Goal: Task Accomplishment & Management: Use online tool/utility

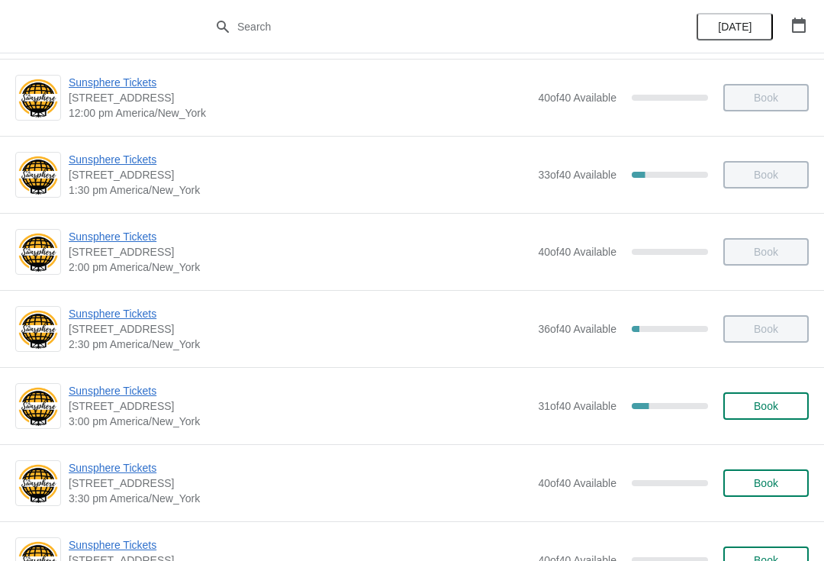
scroll to position [407, 0]
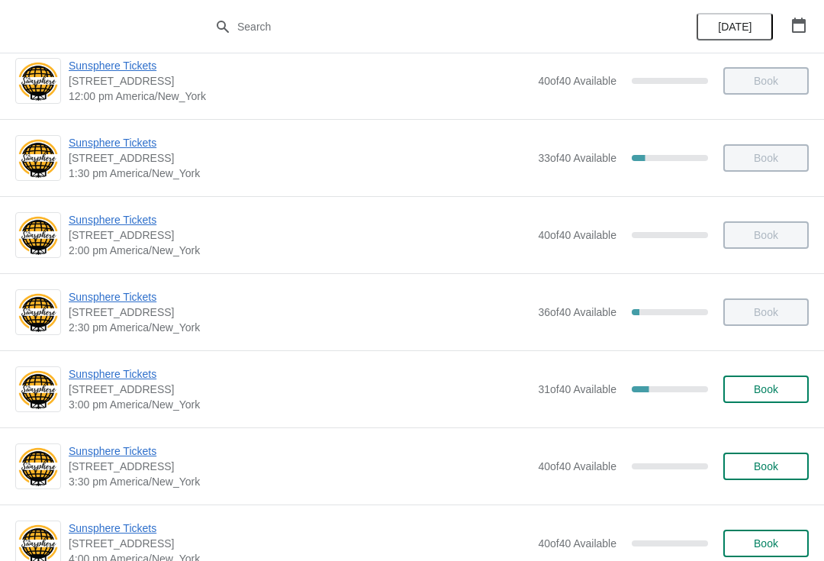
click at [146, 380] on span "Sunsphere Tickets" at bounding box center [300, 373] width 462 height 15
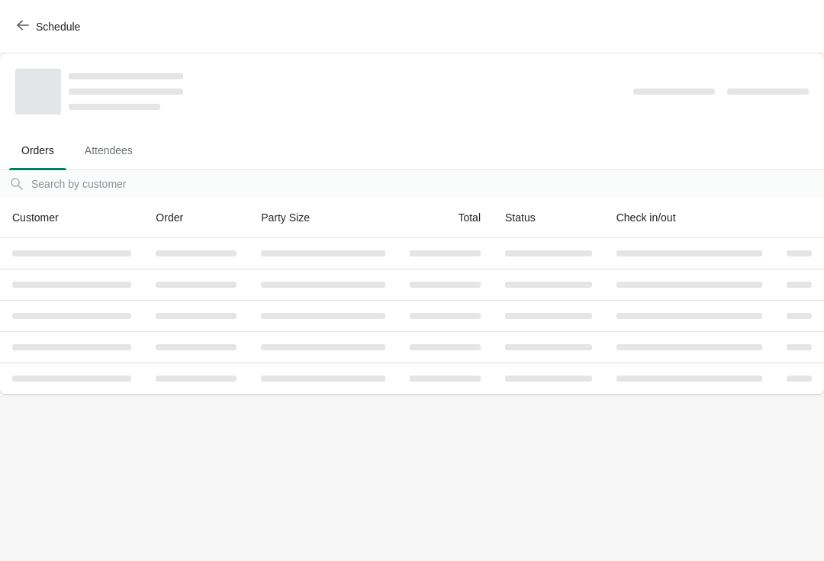
scroll to position [0, 0]
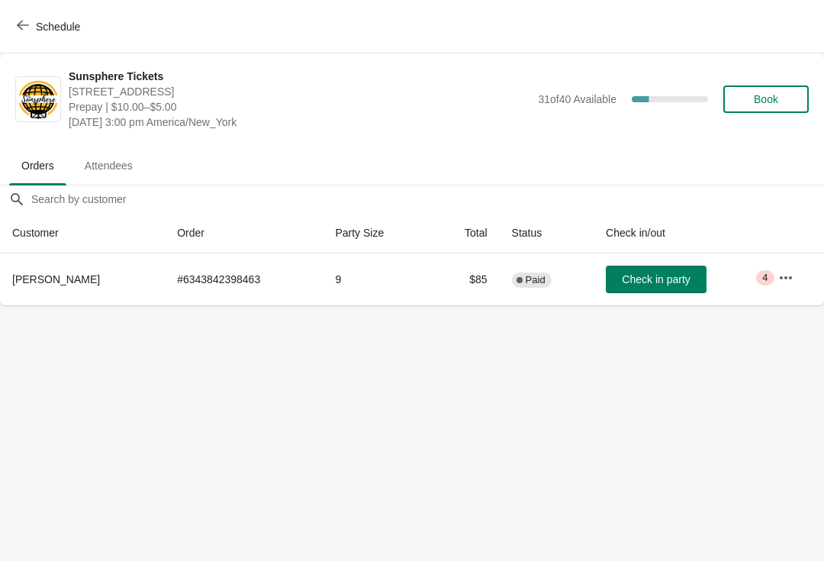
click at [652, 271] on button "Check in party" at bounding box center [656, 279] width 101 height 27
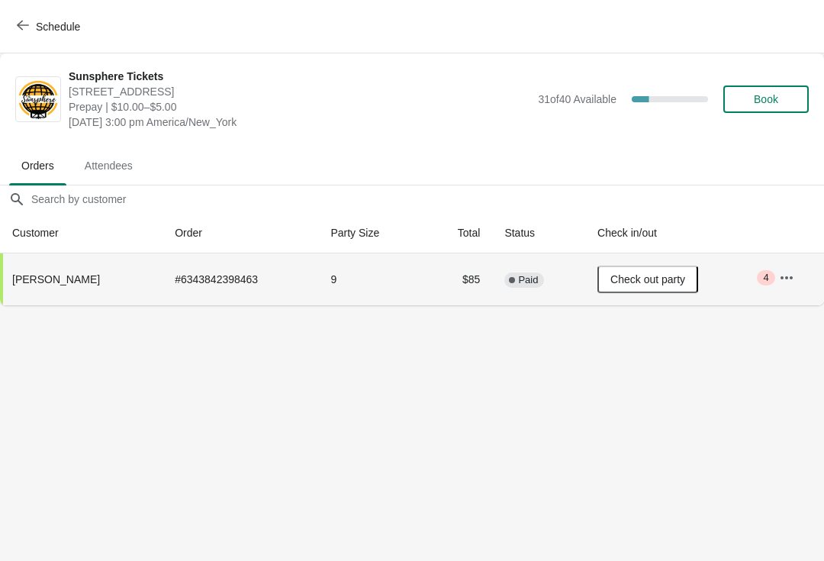
click at [57, 40] on button "Schedule" at bounding box center [50, 26] width 85 height 27
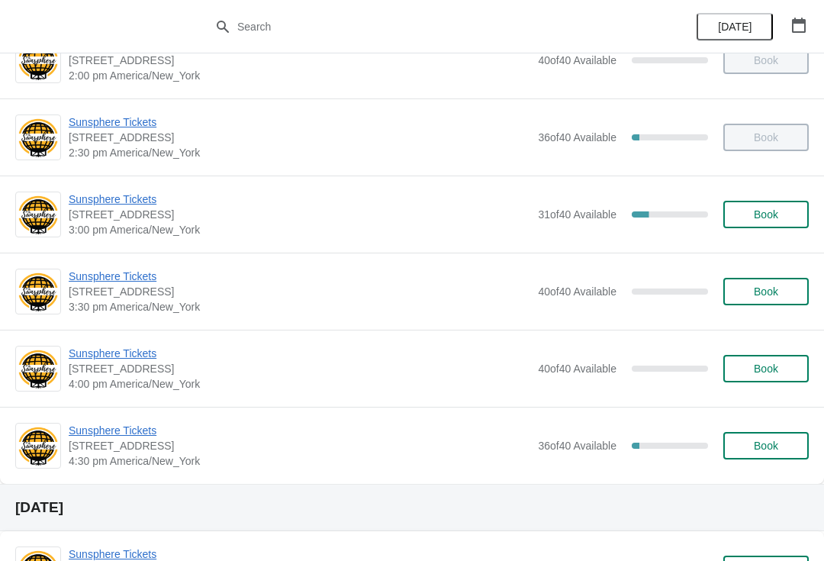
scroll to position [579, 0]
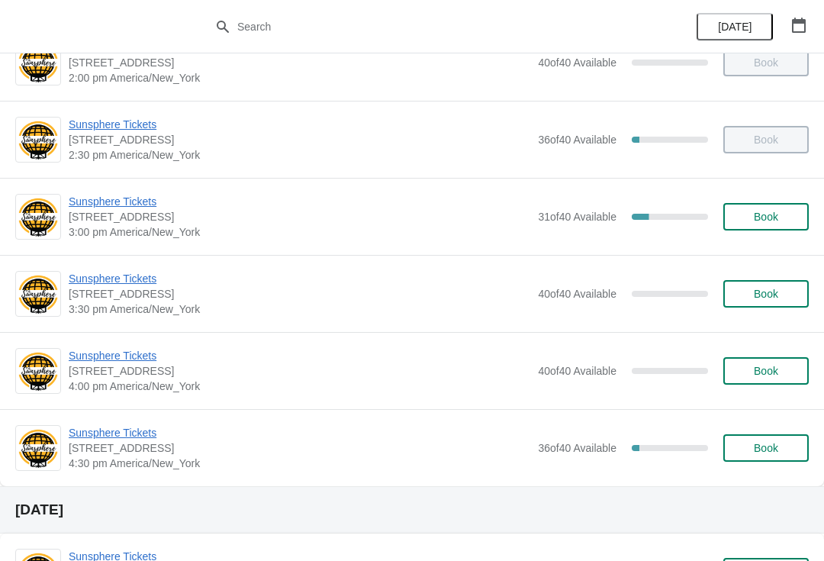
click at [772, 303] on button "Book" at bounding box center [766, 293] width 85 height 27
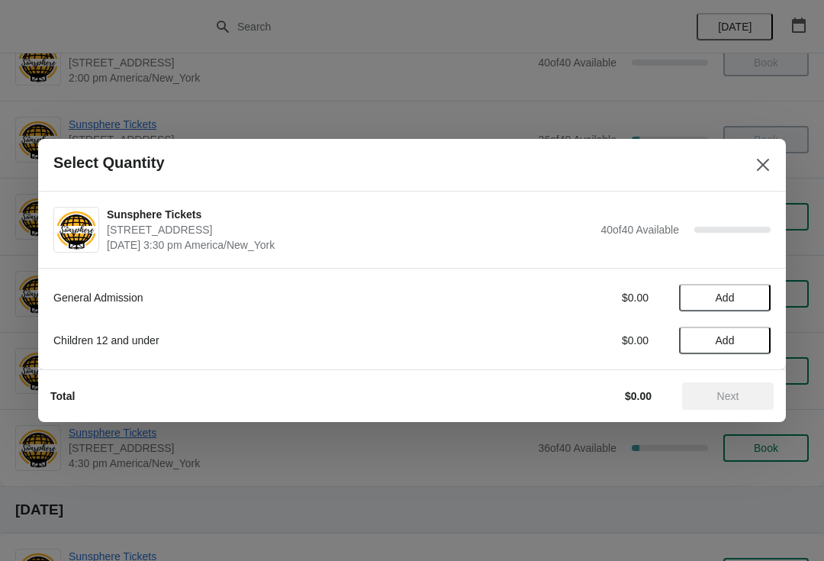
click at [758, 288] on button "Add" at bounding box center [725, 297] width 92 height 27
click at [769, 296] on div "1" at bounding box center [725, 298] width 92 height 16
click at [756, 301] on icon at bounding box center [751, 298] width 16 height 16
click at [730, 391] on span "Next" at bounding box center [728, 396] width 22 height 12
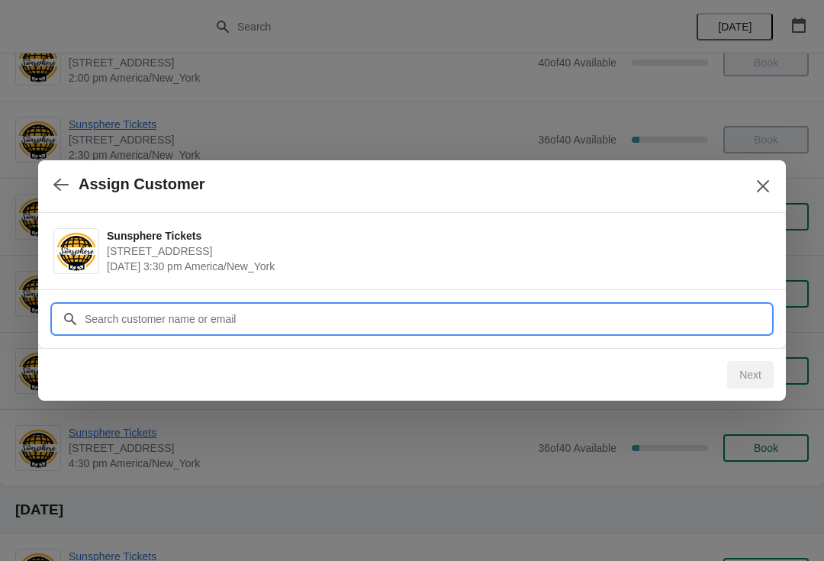
click at [601, 313] on input "Customer" at bounding box center [427, 318] width 687 height 27
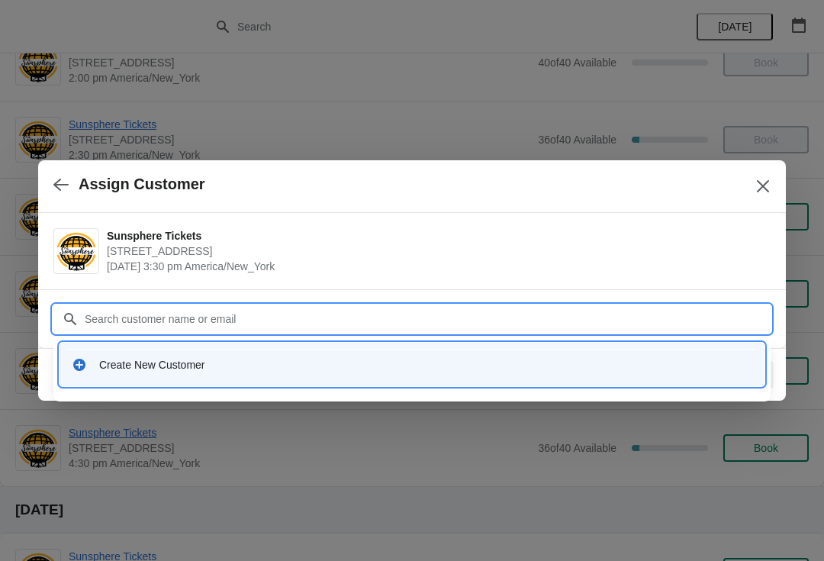
click at [465, 366] on div "Create New Customer" at bounding box center [425, 364] width 653 height 15
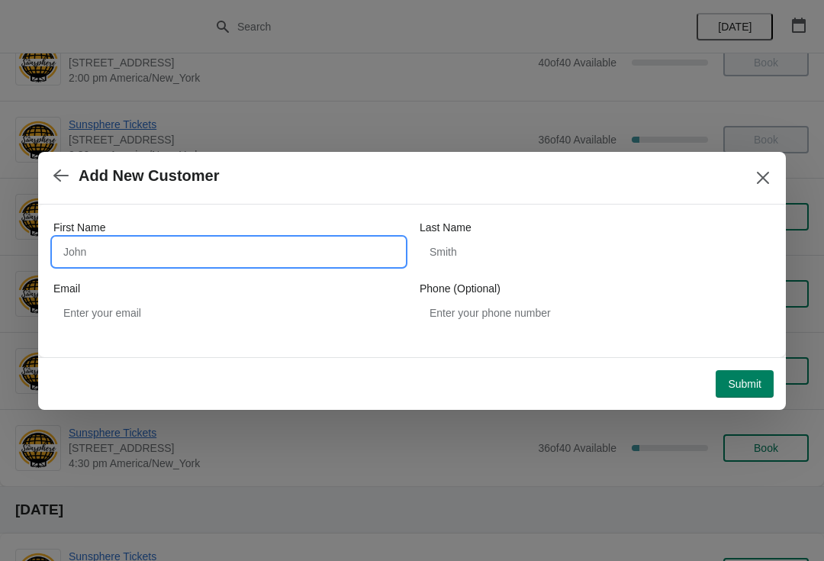
click at [337, 250] on input "First Name" at bounding box center [228, 251] width 351 height 27
type input "W"
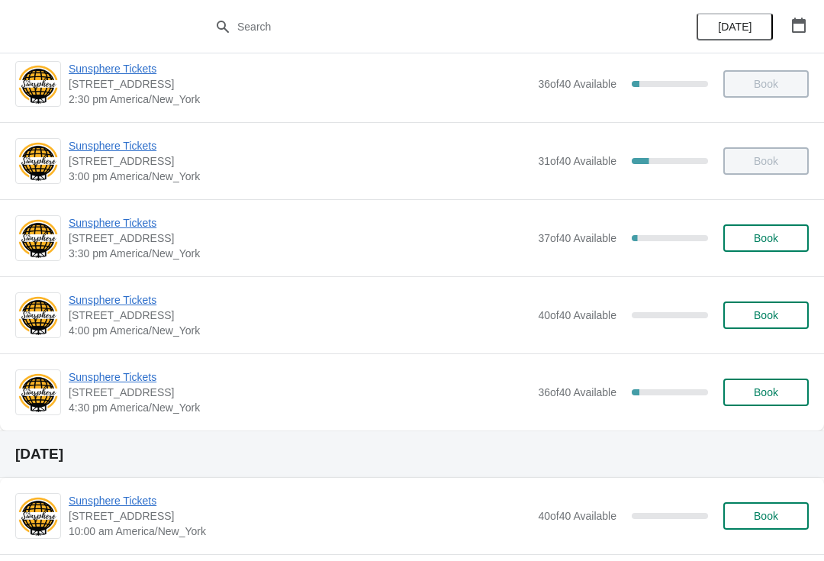
scroll to position [646, 0]
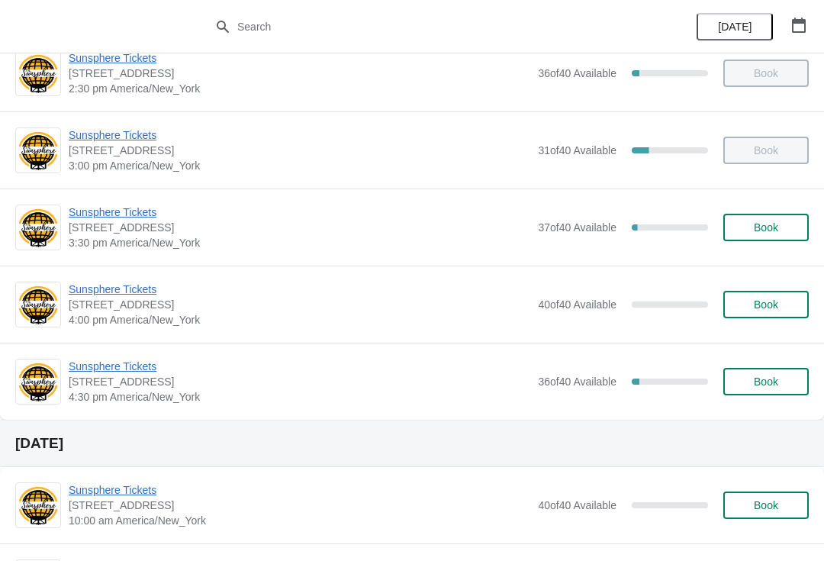
click at [123, 372] on span "Sunsphere Tickets" at bounding box center [300, 366] width 462 height 15
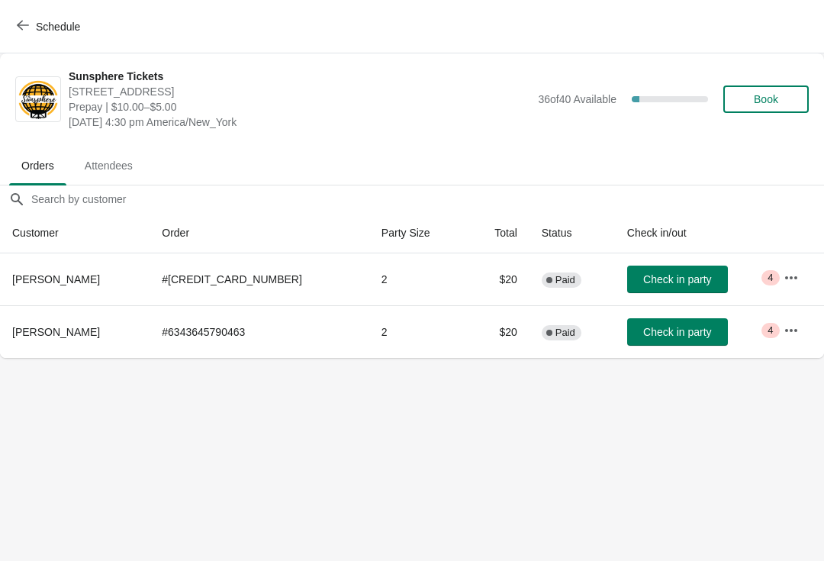
click at [799, 285] on button "button" at bounding box center [791, 277] width 27 height 27
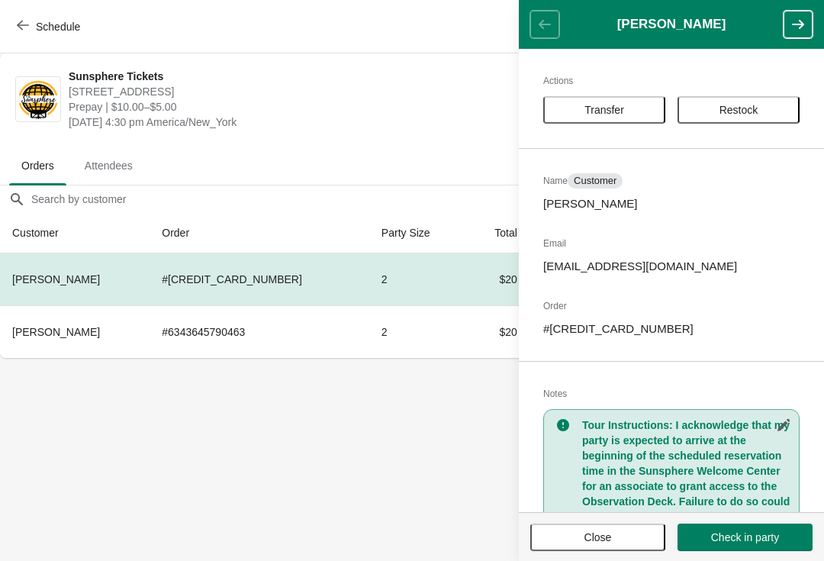
click at [588, 535] on span "Close" at bounding box center [598, 537] width 27 height 12
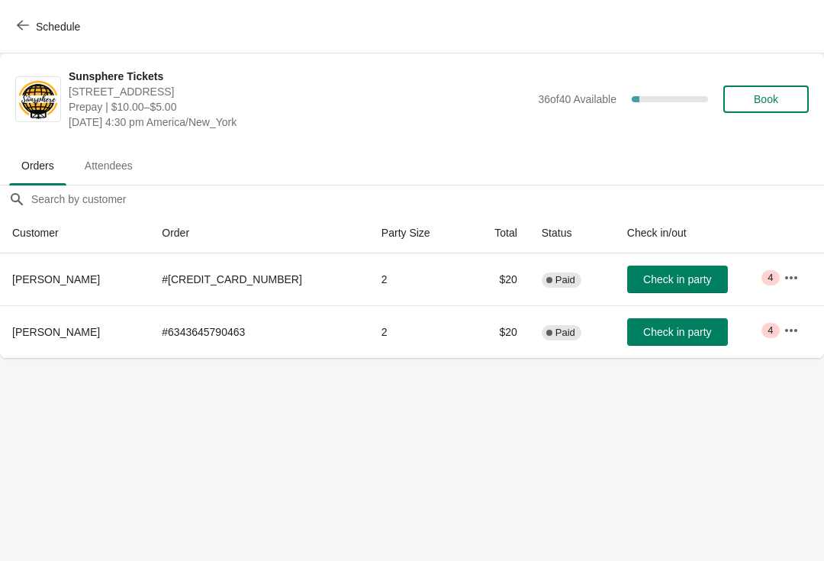
click at [679, 271] on button "Check in party" at bounding box center [677, 279] width 101 height 27
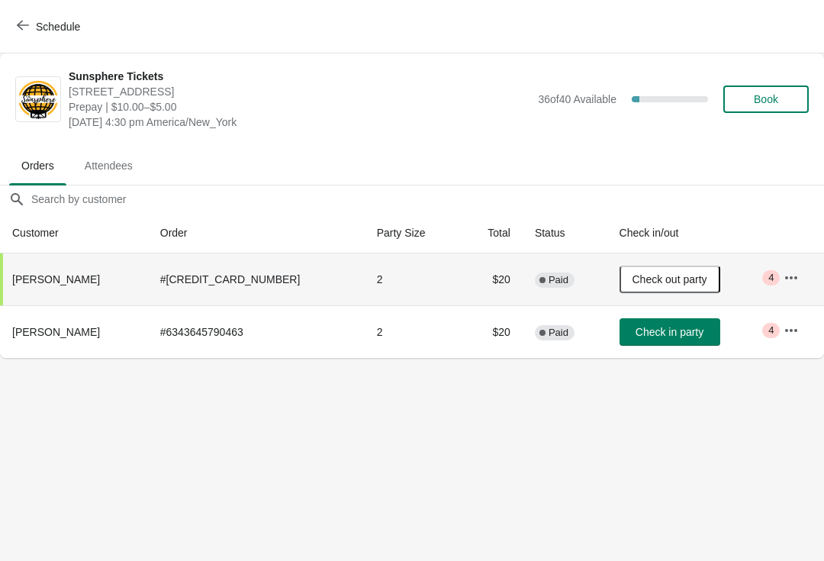
click at [682, 332] on span "Check in party" at bounding box center [670, 332] width 68 height 12
